Goal: Information Seeking & Learning: Understand process/instructions

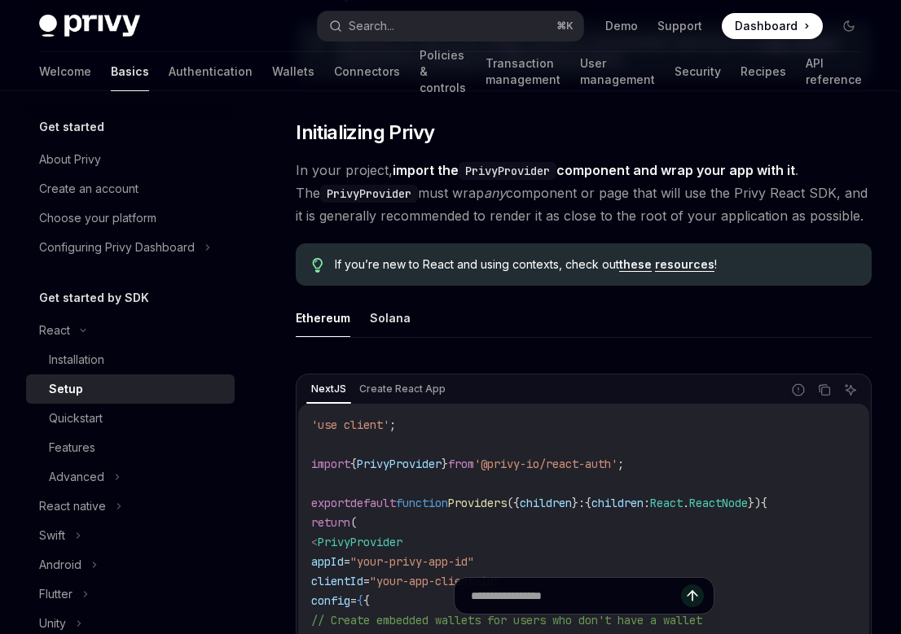
scroll to position [308, 0]
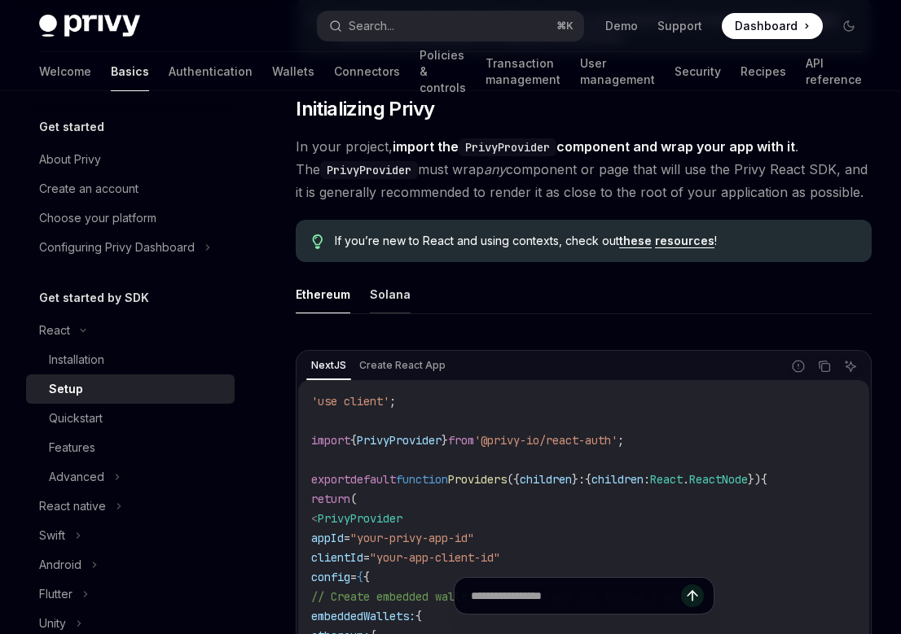
click at [380, 295] on button "Solana" at bounding box center [390, 294] width 41 height 38
type textarea "*"
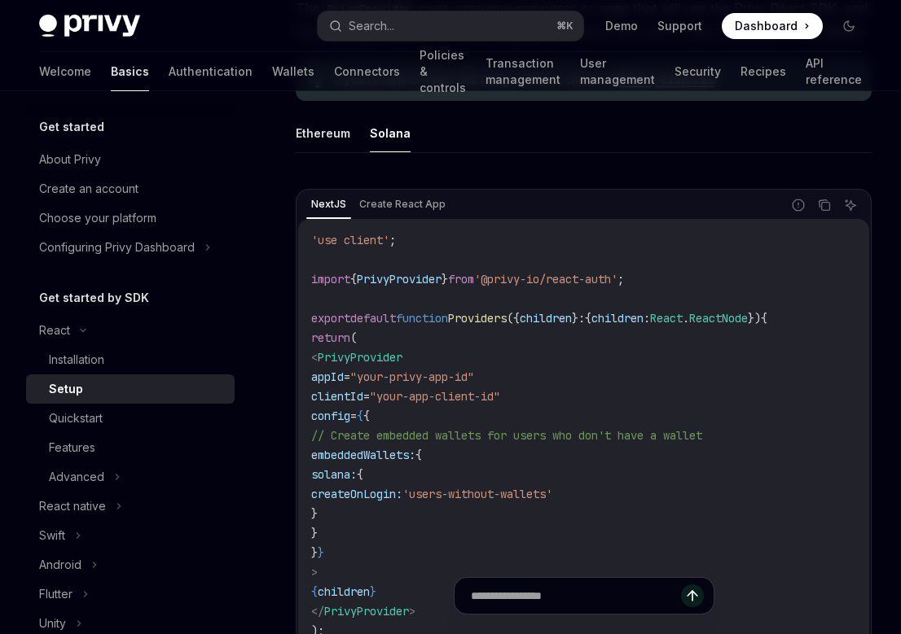
scroll to position [442, 0]
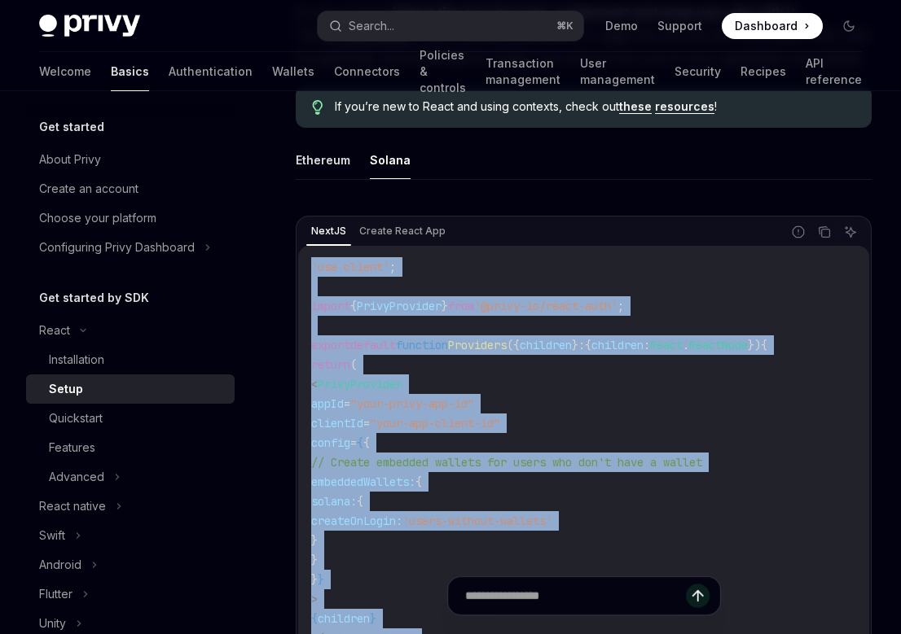
drag, startPoint x: 313, startPoint y: 267, endPoint x: 555, endPoint y: 578, distance: 394.6
click at [561, 347] on span "children" at bounding box center [546, 345] width 52 height 15
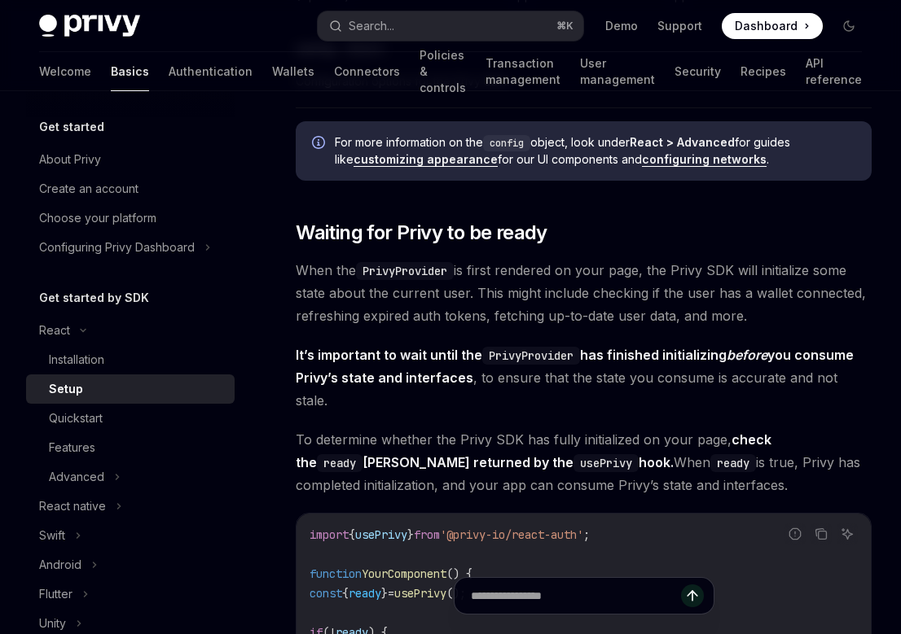
scroll to position [1796, 0]
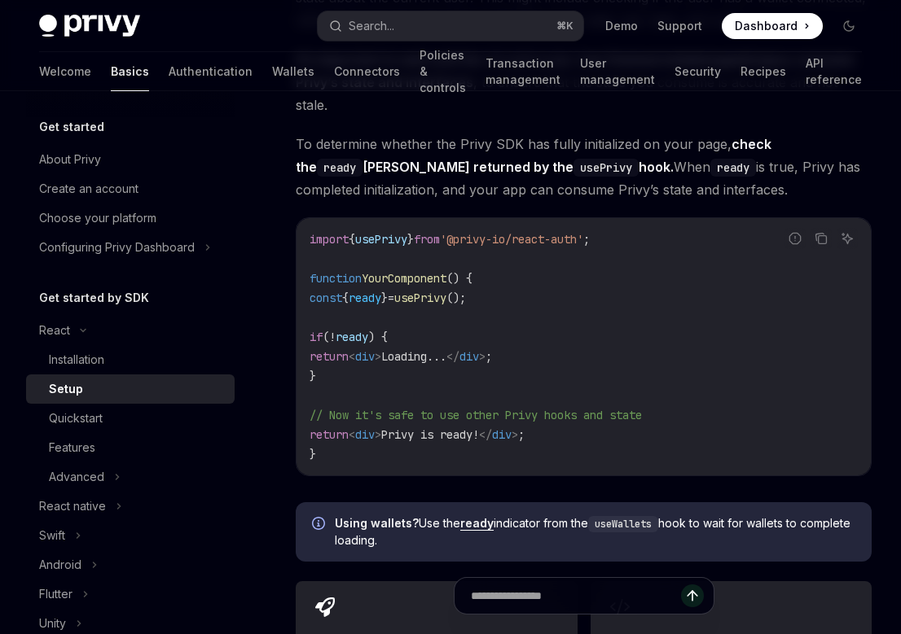
click at [561, 347] on code "import { usePrivy } from '@privy-io/react-auth' ; function YourComponent () { c…" at bounding box center [583, 347] width 548 height 235
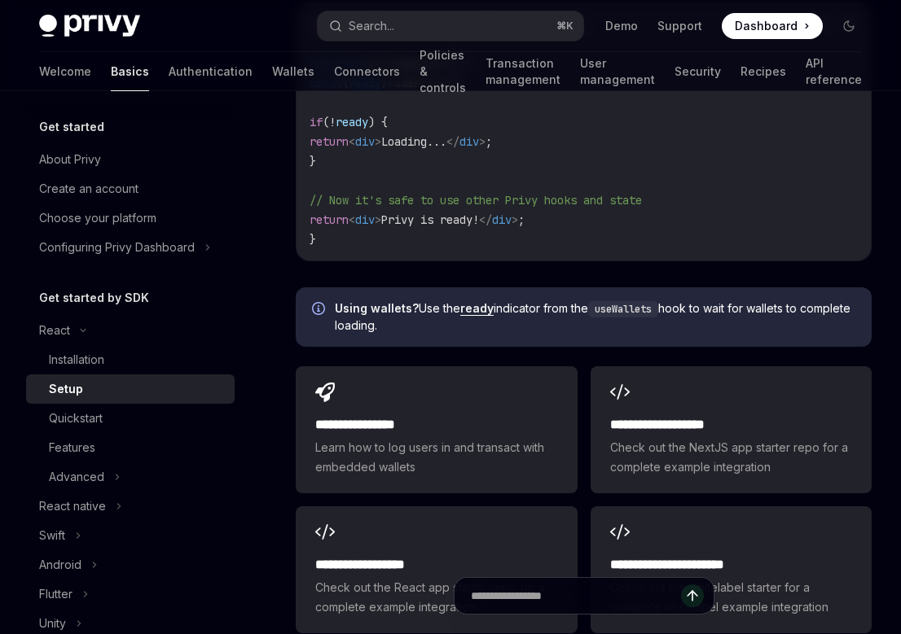
scroll to position [2126, 0]
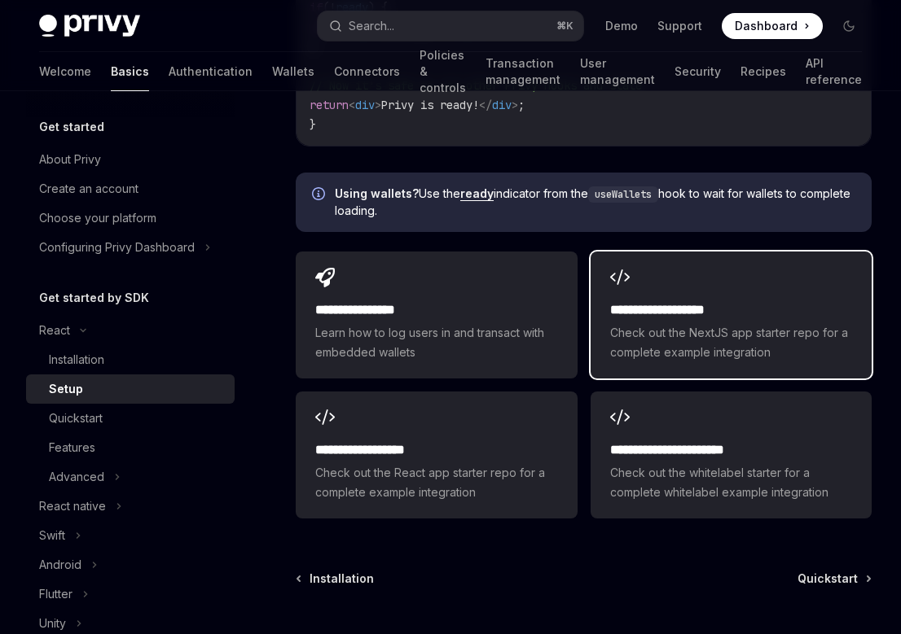
click at [670, 335] on span "Check out the NextJS app starter repo for a complete example integration" at bounding box center [731, 342] width 242 height 39
